Goal: Find specific page/section: Find specific page/section

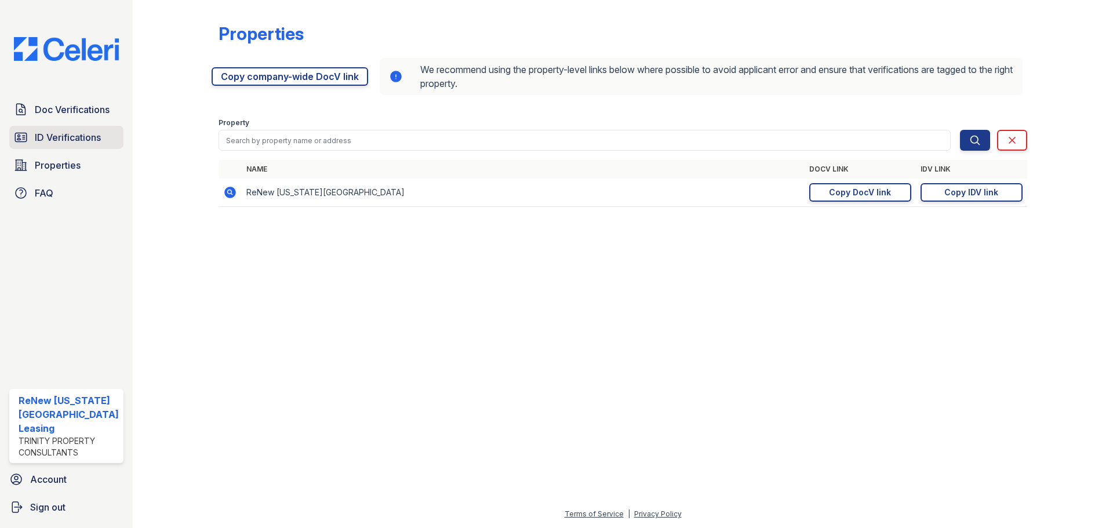
click at [88, 133] on span "ID Verifications" at bounding box center [68, 137] width 66 height 14
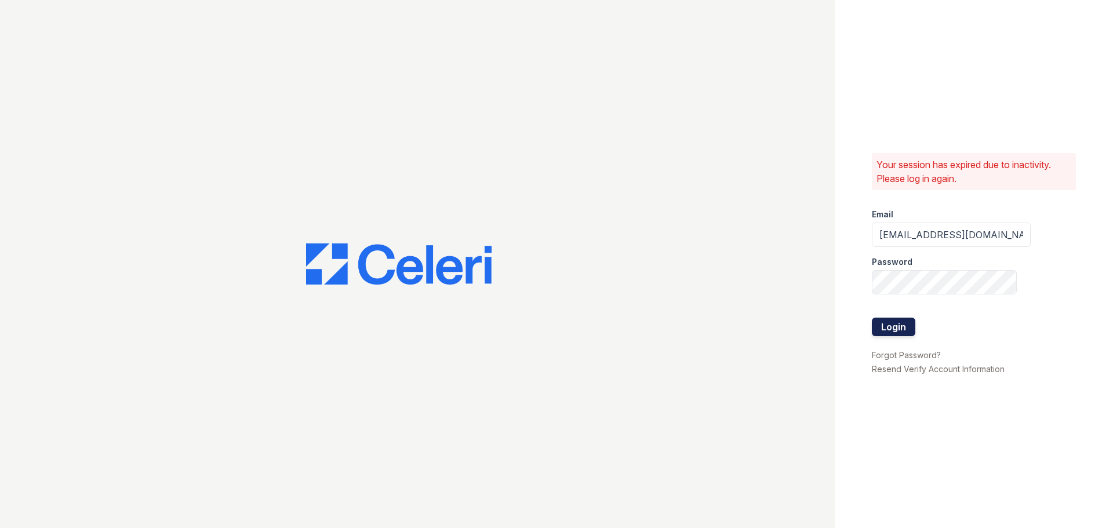
click at [883, 322] on button "Login" at bounding box center [893, 327] width 43 height 19
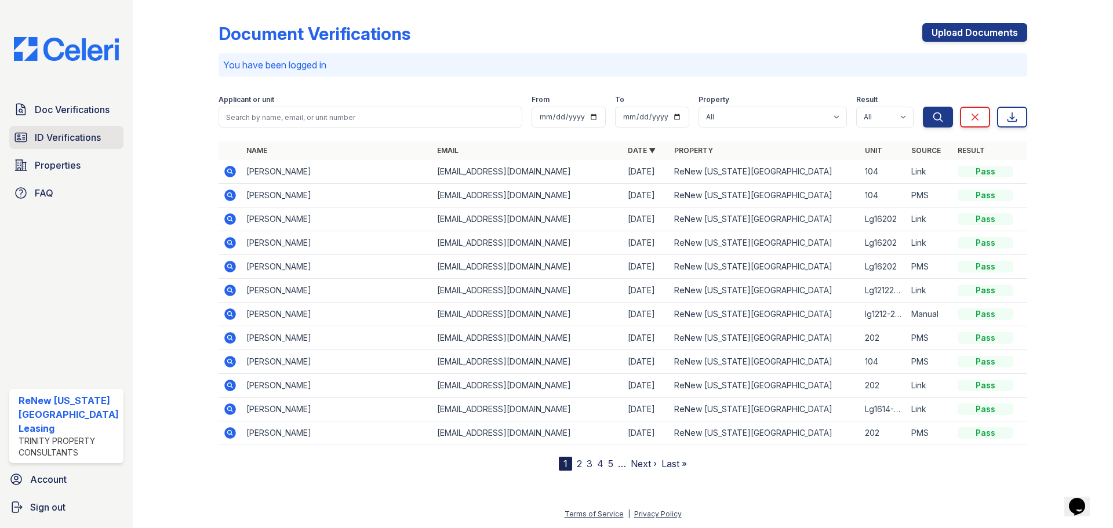
click at [46, 132] on span "ID Verifications" at bounding box center [68, 137] width 66 height 14
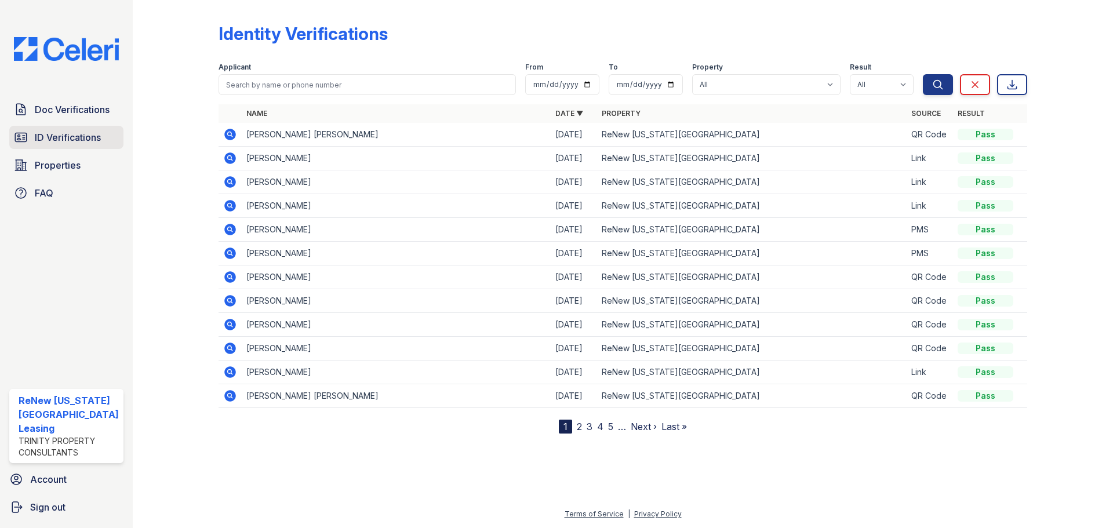
click at [56, 132] on span "ID Verifications" at bounding box center [68, 137] width 66 height 14
click at [155, 82] on div at bounding box center [184, 219] width 67 height 429
click at [75, 141] on span "ID Verifications" at bounding box center [68, 137] width 66 height 14
click at [82, 140] on span "ID Verifications" at bounding box center [68, 137] width 66 height 14
click at [184, 71] on div at bounding box center [184, 219] width 67 height 429
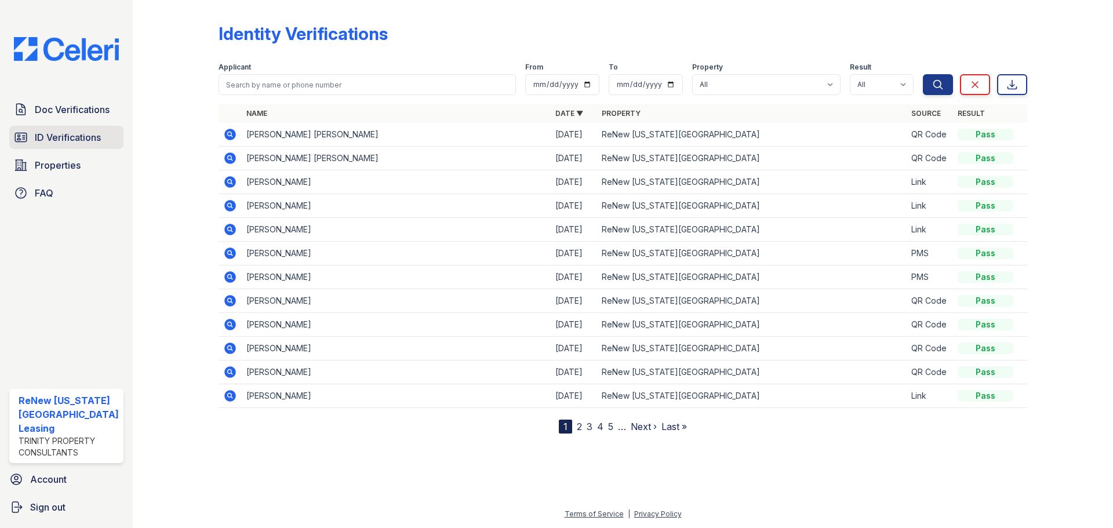
click at [79, 132] on span "ID Verifications" at bounding box center [68, 137] width 66 height 14
click at [72, 145] on link "ID Verifications" at bounding box center [66, 137] width 114 height 23
click at [81, 136] on span "ID Verifications" at bounding box center [68, 137] width 66 height 14
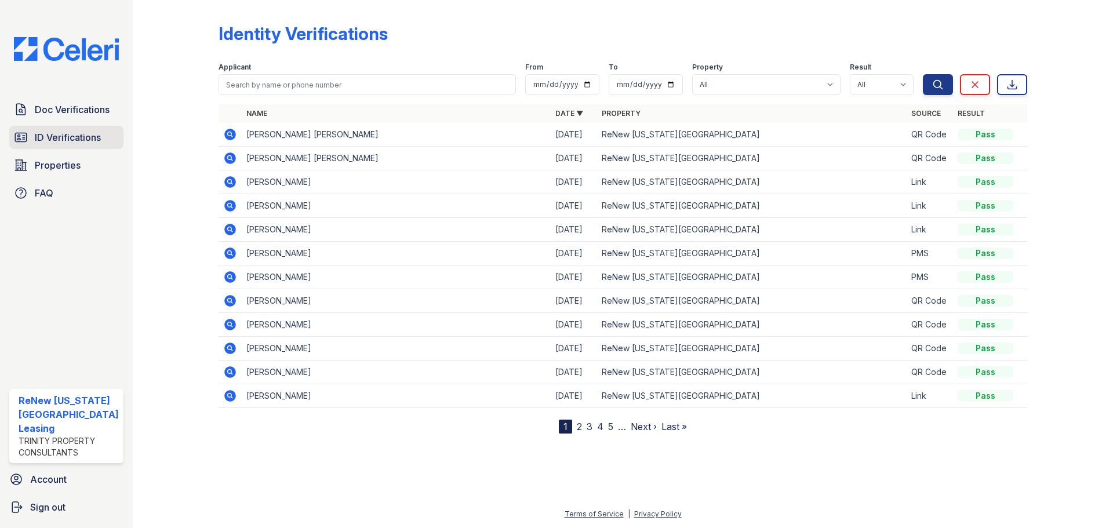
click at [77, 136] on span "ID Verifications" at bounding box center [68, 137] width 66 height 14
click at [92, 138] on span "ID Verifications" at bounding box center [68, 137] width 66 height 14
